Goal: Find specific page/section: Find specific page/section

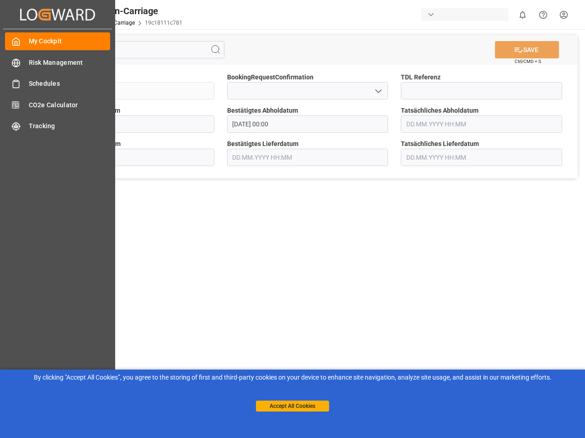
click at [292, 219] on main "SAVE Ctrl/CMD + S Sendung QKA25-009914 BookingRequestConfirmation TDL Referenz …" at bounding box center [307, 231] width 551 height 404
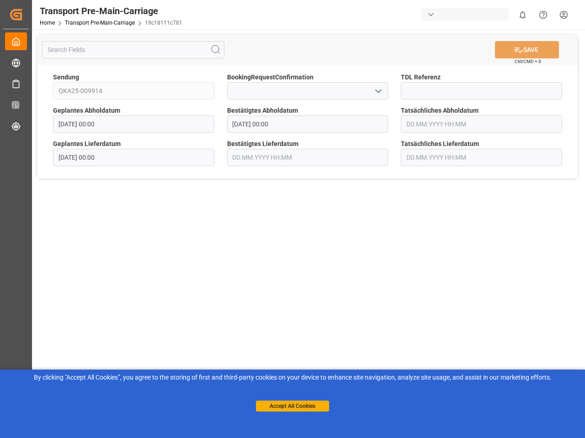
click at [23, 14] on icon "Created by potrace 1.15, written by [PERSON_NAME] [DATE]-[DATE]" at bounding box center [16, 14] width 14 height 15
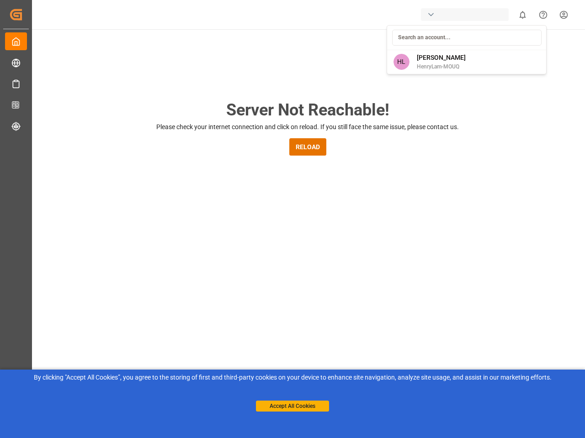
click at [522, 15] on html "Created by potrace 1.15, written by [PERSON_NAME] [DATE]-[DATE] Created by potr…" at bounding box center [292, 219] width 585 height 438
click at [543, 15] on icon "Help Center" at bounding box center [543, 15] width 10 height 10
click at [216, 50] on div "Server Not Reachable! Please check your internet connection and click on reload…" at bounding box center [307, 349] width 554 height 641
click at [527, 50] on div "Server Not Reachable! Please check your internet connection and click on reload…" at bounding box center [307, 349] width 554 height 641
click at [378, 91] on div "Server Not Reachable! Please check your internet connection and click on reload…" at bounding box center [307, 349] width 554 height 641
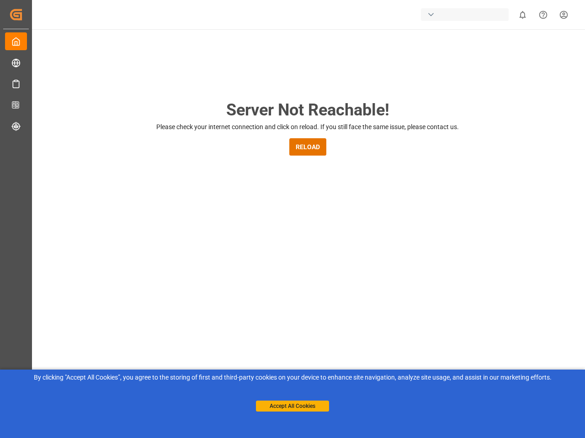
click at [292, 407] on button "Accept All Cookies" at bounding box center [292, 406] width 73 height 11
